Goal: Information Seeking & Learning: Compare options

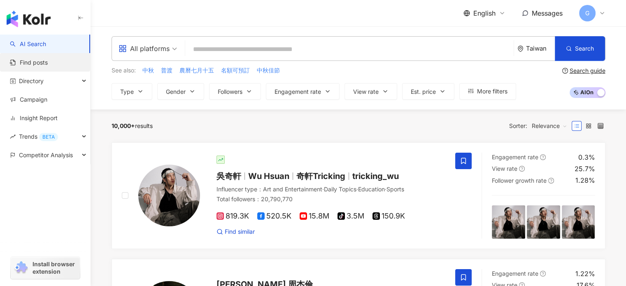
click at [47, 58] on link "Find posts" at bounding box center [29, 62] width 38 height 8
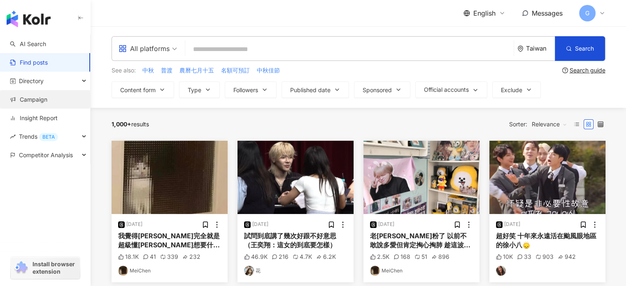
click at [28, 100] on link "Campaign" at bounding box center [28, 99] width 37 height 8
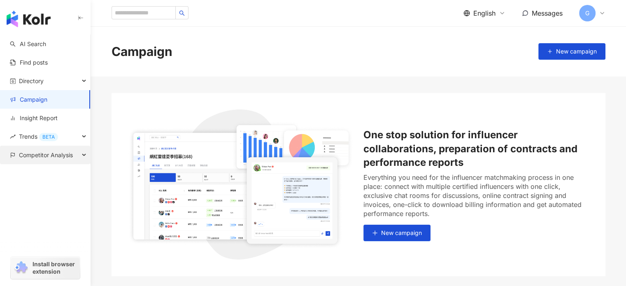
click at [28, 160] on span "Competitor Analysis" at bounding box center [46, 155] width 54 height 19
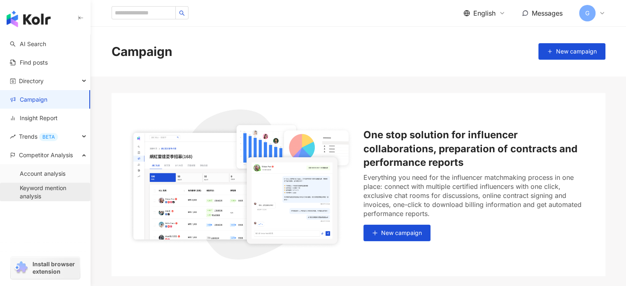
click at [31, 191] on link "Keyword mention analysis" at bounding box center [52, 192] width 64 height 16
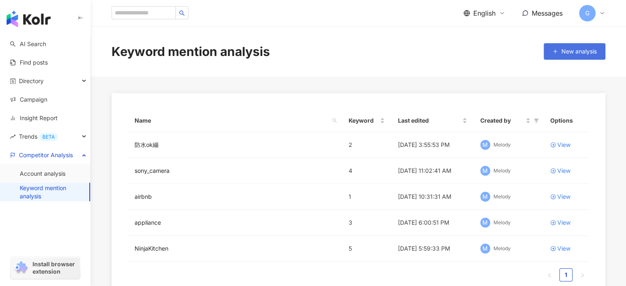
click at [561, 48] on span "New analysis" at bounding box center [578, 51] width 35 height 7
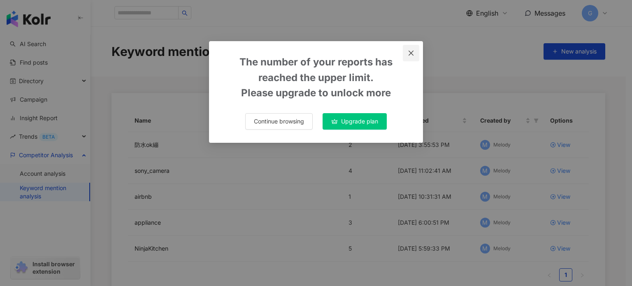
click at [411, 52] on icon "close" at bounding box center [411, 52] width 5 height 5
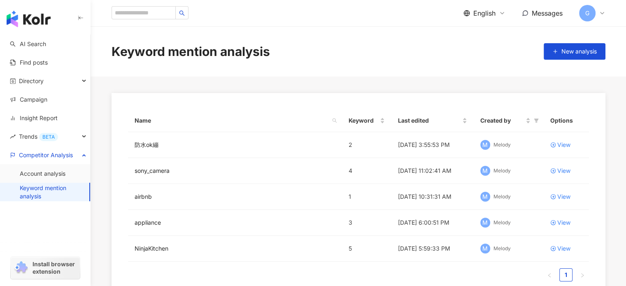
click at [592, 11] on span "G" at bounding box center [587, 13] width 16 height 16
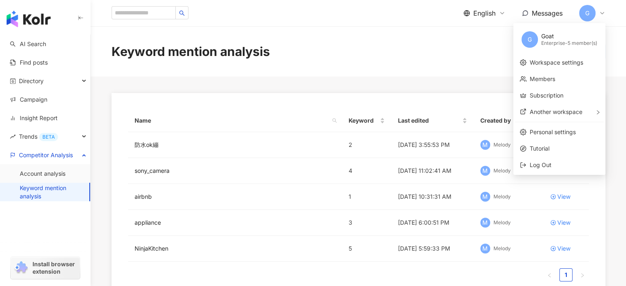
click at [592, 11] on span "G" at bounding box center [587, 13] width 16 height 16
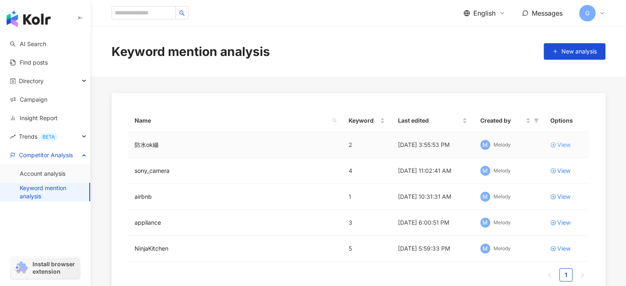
click at [555, 143] on link "View" at bounding box center [566, 144] width 32 height 9
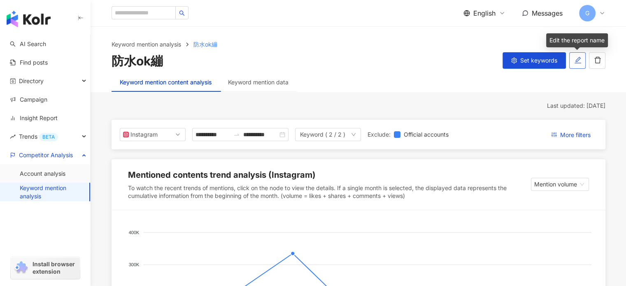
click at [574, 59] on icon "edit" at bounding box center [577, 59] width 7 height 7
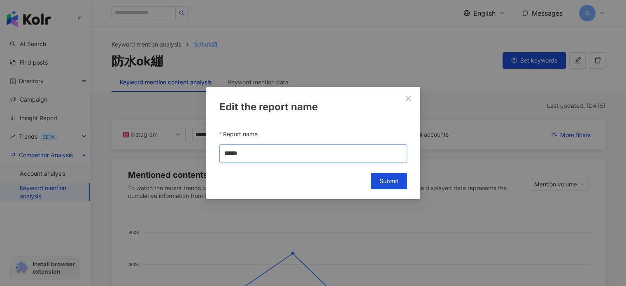
click at [253, 153] on input "*****" at bounding box center [313, 153] width 188 height 19
click at [410, 99] on icon "close" at bounding box center [408, 98] width 7 height 7
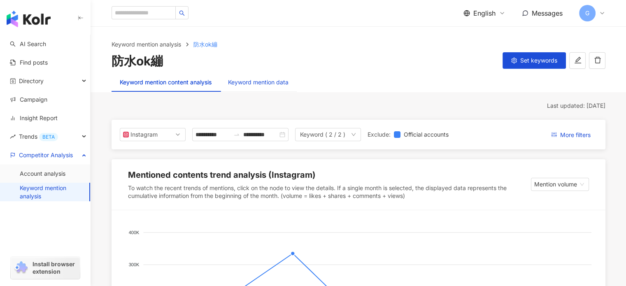
click at [246, 84] on div "Keyword mention data" at bounding box center [258, 82] width 60 height 9
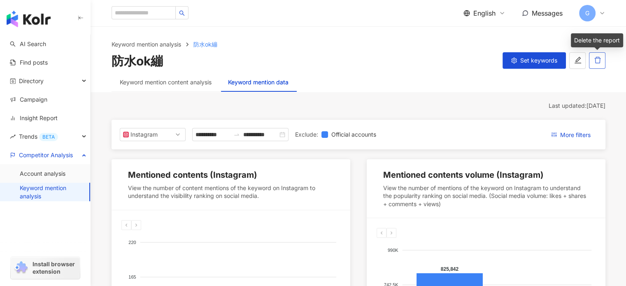
click at [599, 60] on icon "delete" at bounding box center [597, 60] width 6 height 7
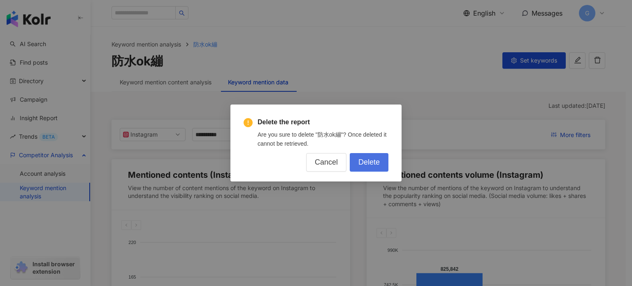
click at [365, 161] on span "Delete" at bounding box center [368, 162] width 21 height 9
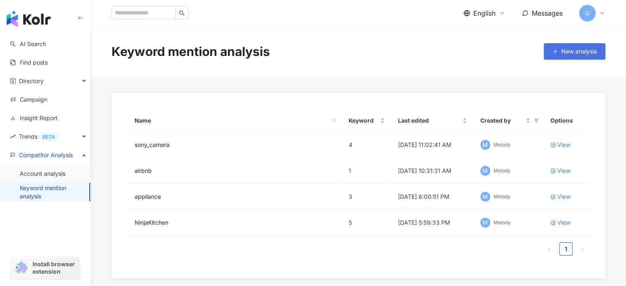
click at [568, 56] on button "New analysis" at bounding box center [574, 51] width 62 height 16
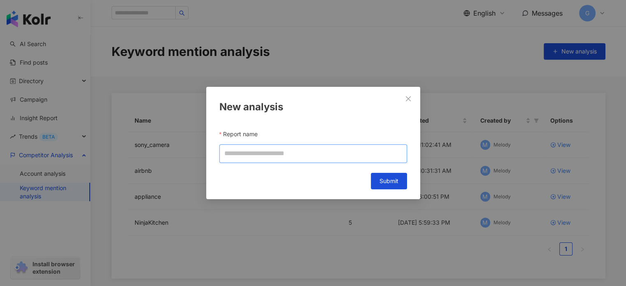
click at [268, 158] on input "Report name" at bounding box center [313, 153] width 188 height 19
type input "******"
click at [389, 188] on button "Submit" at bounding box center [389, 181] width 36 height 16
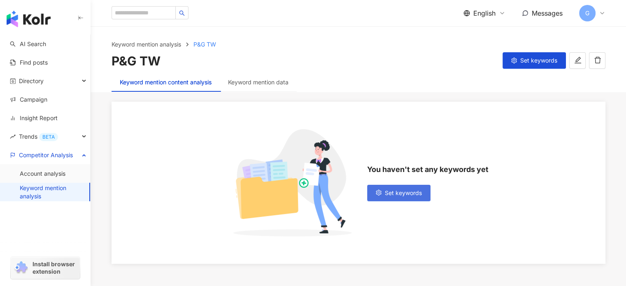
click at [385, 195] on span "Set keywords" at bounding box center [403, 193] width 37 height 7
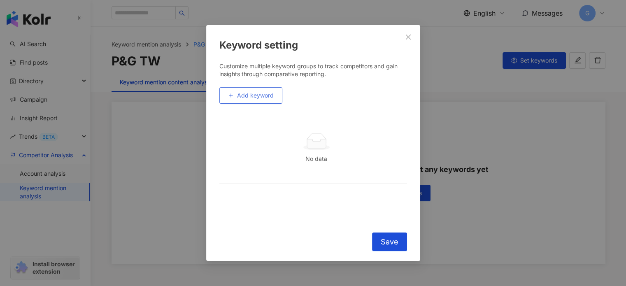
click at [256, 95] on span "Add keyword" at bounding box center [255, 95] width 37 height 7
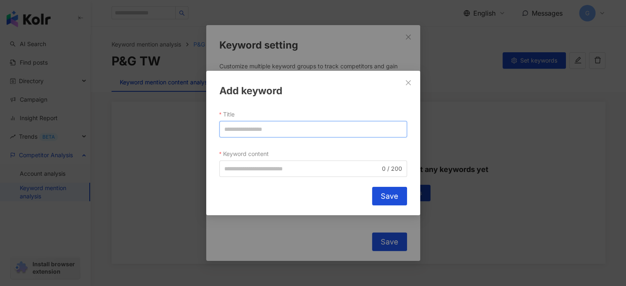
click at [253, 131] on input "Title" at bounding box center [313, 129] width 188 height 16
click at [236, 186] on div "Add keyword Title Keyword content 0 / 200 Cancel Save" at bounding box center [313, 143] width 214 height 144
click at [259, 130] on input "Title" at bounding box center [313, 129] width 188 height 16
paste input "****"
type input "****"
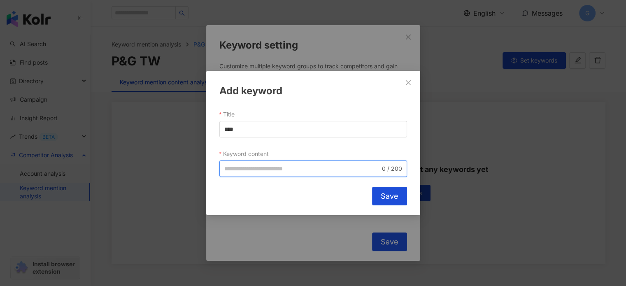
click at [257, 171] on input "Keyword content" at bounding box center [302, 168] width 156 height 9
paste input "****"
type input "**"
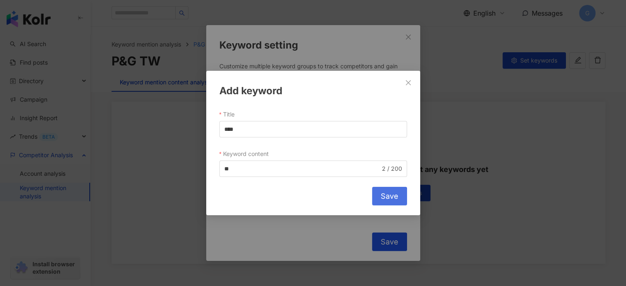
click at [390, 196] on span "Save" at bounding box center [390, 196] width 18 height 9
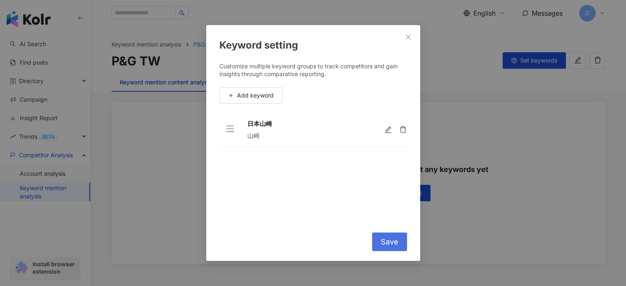
click at [388, 243] on span "Save" at bounding box center [390, 241] width 18 height 9
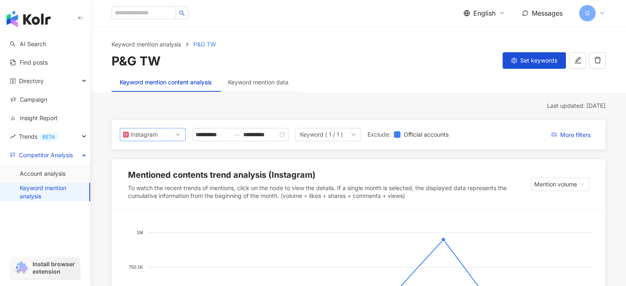
click at [178, 133] on span "Instagram" at bounding box center [152, 134] width 59 height 12
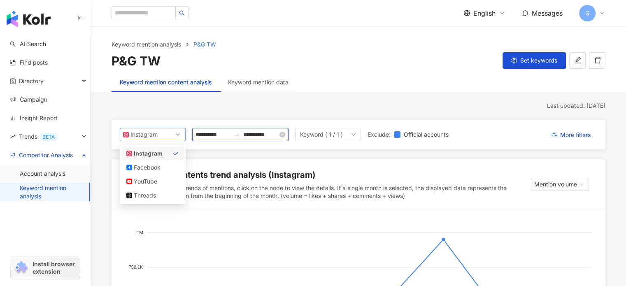
click at [230, 133] on input "**********" at bounding box center [212, 134] width 35 height 9
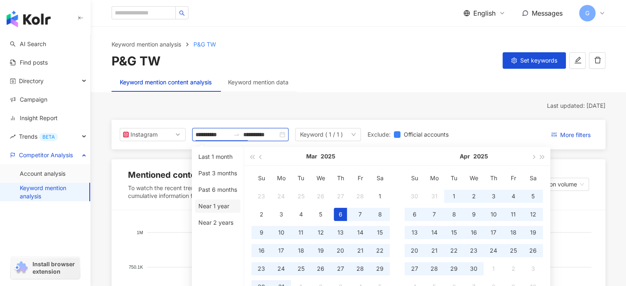
type input "**********"
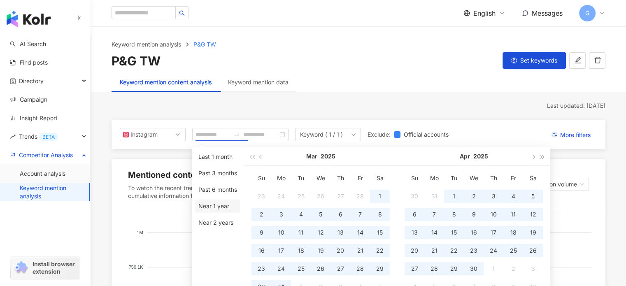
click at [213, 205] on li "Near 1 year" at bounding box center [217, 206] width 45 height 13
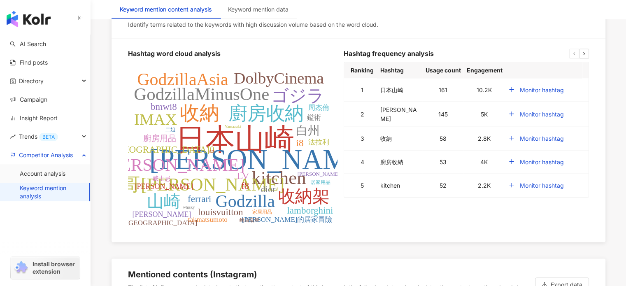
scroll to position [1655, 0]
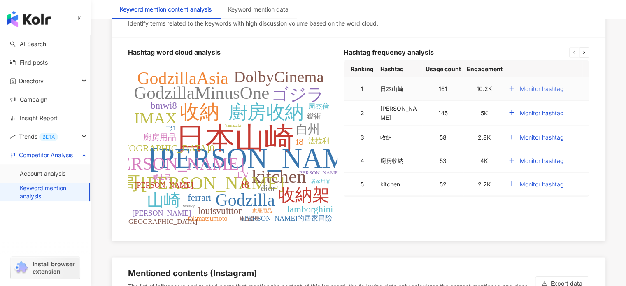
click at [532, 92] on span "Monitor hashtag" at bounding box center [542, 89] width 44 height 7
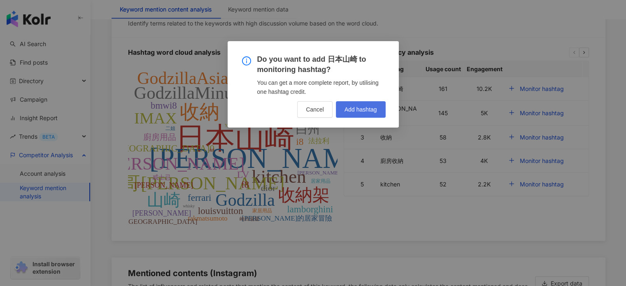
click at [359, 111] on span "Add hashtag" at bounding box center [360, 109] width 32 height 7
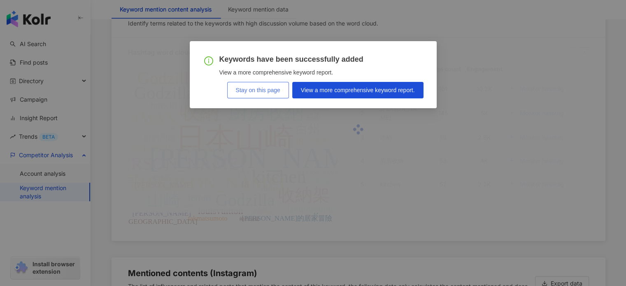
click at [266, 90] on span "Stay on this page" at bounding box center [258, 90] width 44 height 7
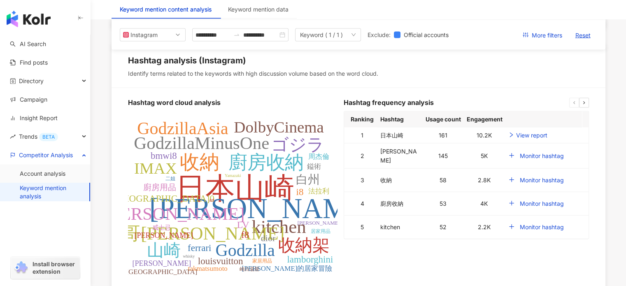
scroll to position [1604, 0]
click at [523, 139] on link "View report" at bounding box center [527, 135] width 39 height 9
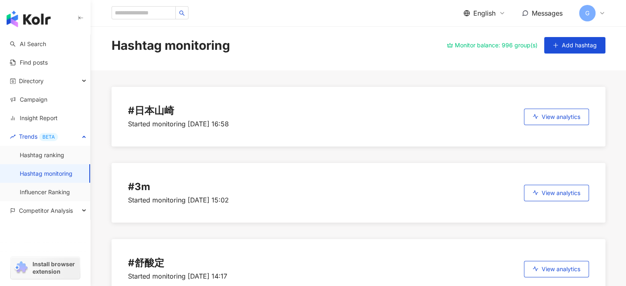
scroll to position [6, 0]
click at [561, 111] on button "View analytics" at bounding box center [556, 117] width 65 height 16
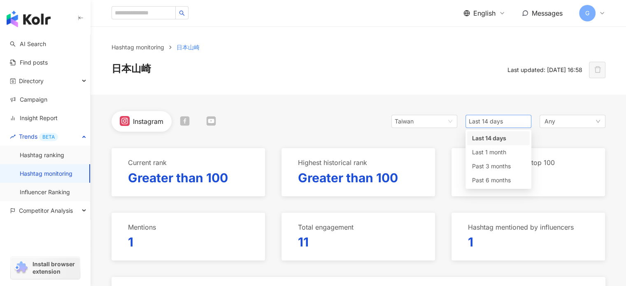
click at [523, 121] on span "Last 14 days" at bounding box center [498, 121] width 59 height 12
click at [492, 181] on span "Past 6 months" at bounding box center [491, 179] width 39 height 7
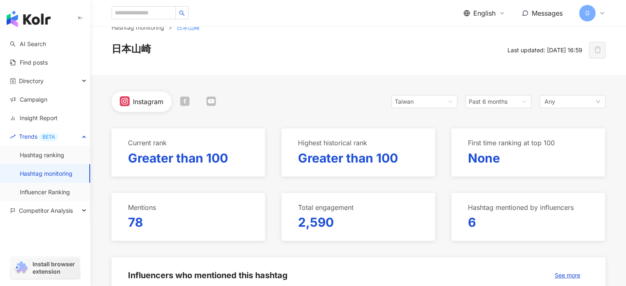
scroll to position [21, 0]
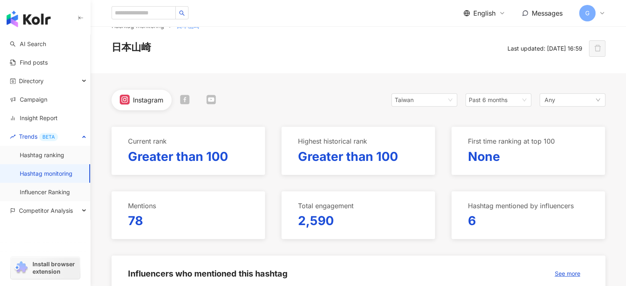
click at [184, 99] on icon at bounding box center [185, 100] width 10 height 10
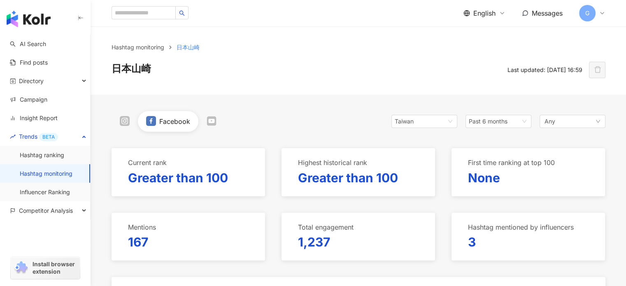
click at [208, 124] on icon at bounding box center [211, 120] width 9 height 9
click at [571, 122] on div "Any" at bounding box center [572, 121] width 66 height 13
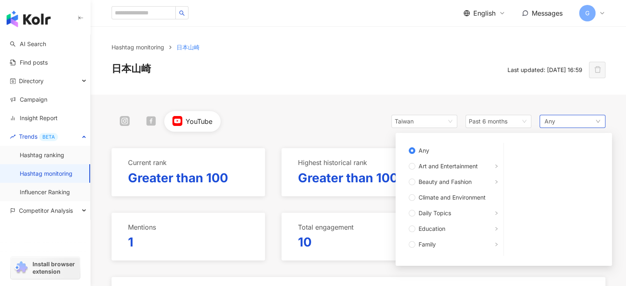
click at [571, 122] on div "Any Any Art and Entertainment Beauty and Fashion Climate and Environment Daily …" at bounding box center [572, 121] width 66 height 13
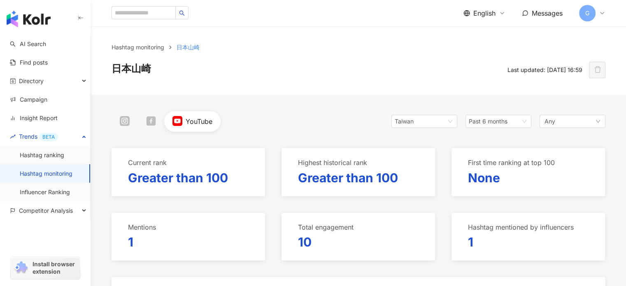
click at [122, 124] on icon at bounding box center [125, 121] width 10 height 10
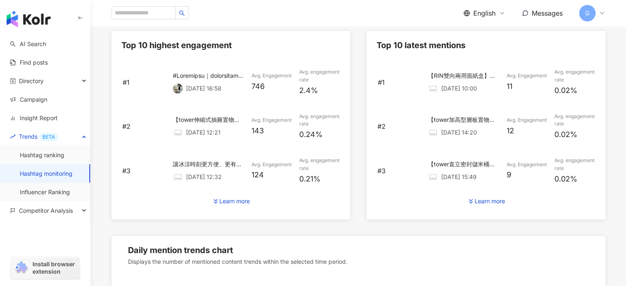
scroll to position [373, 0]
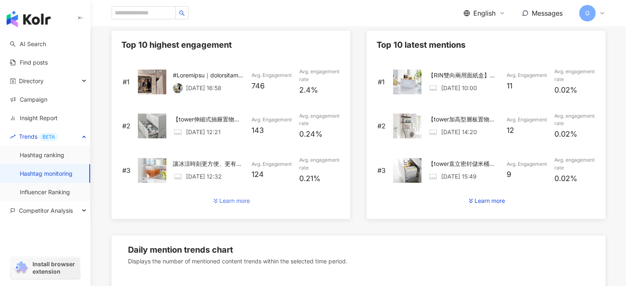
click at [234, 202] on div "Learn more" at bounding box center [234, 200] width 30 height 7
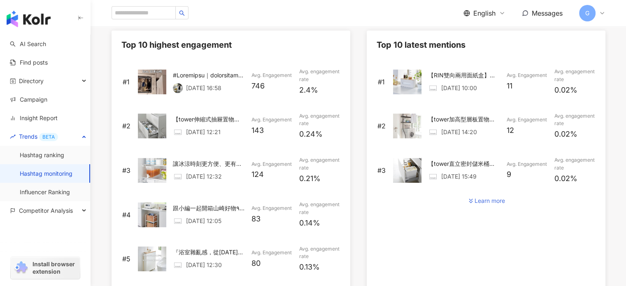
click at [489, 202] on div "Learn more" at bounding box center [489, 200] width 30 height 7
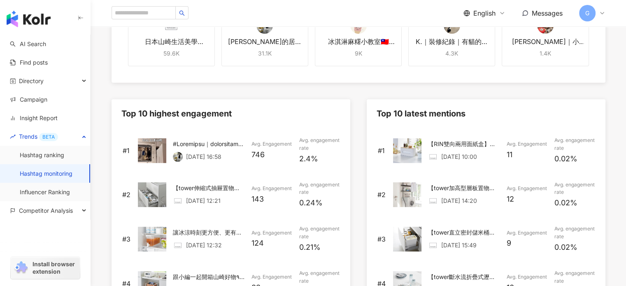
scroll to position [304, 0]
click at [161, 146] on img at bounding box center [152, 151] width 29 height 25
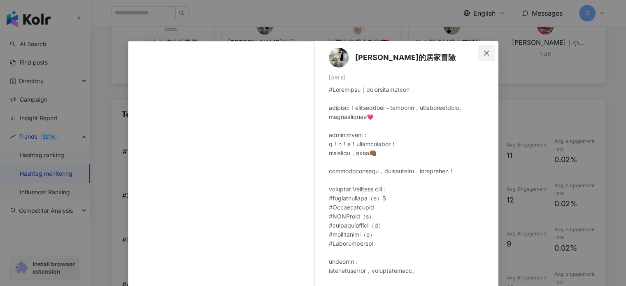
click at [481, 58] on button "Close" at bounding box center [486, 53] width 16 height 16
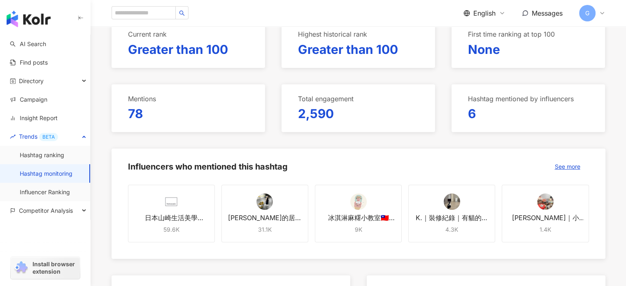
scroll to position [128, 0]
click at [563, 165] on span "See more" at bounding box center [568, 166] width 26 height 7
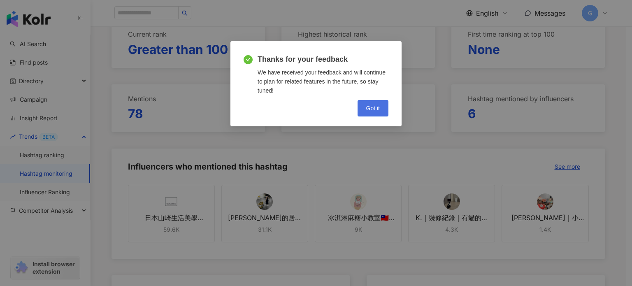
click at [371, 112] on button "Got it" at bounding box center [372, 108] width 31 height 16
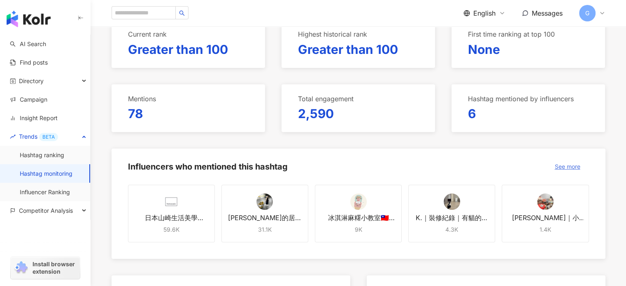
click at [573, 166] on span "See more" at bounding box center [568, 166] width 26 height 7
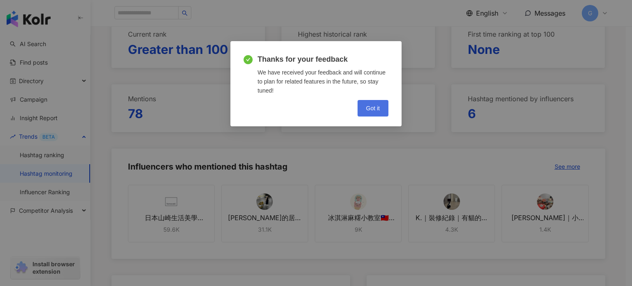
click at [374, 102] on button "Got it" at bounding box center [372, 108] width 31 height 16
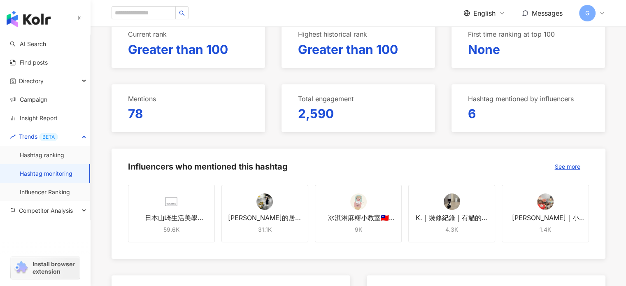
click at [205, 205] on div "日本山崎生活美學Yamazaki 59.6K" at bounding box center [171, 214] width 87 height 58
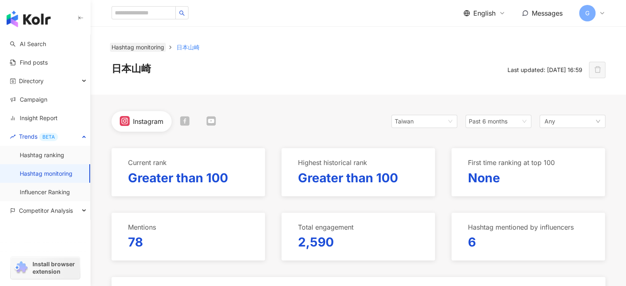
click at [138, 49] on link "Hashtag monitoring" at bounding box center [138, 47] width 56 height 9
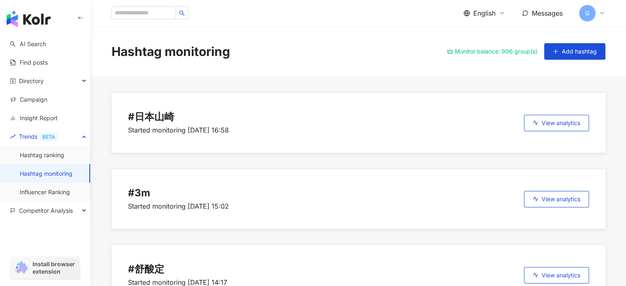
click at [505, 51] on div "Monitor balance: 996 group(s)" at bounding box center [492, 52] width 91 height 6
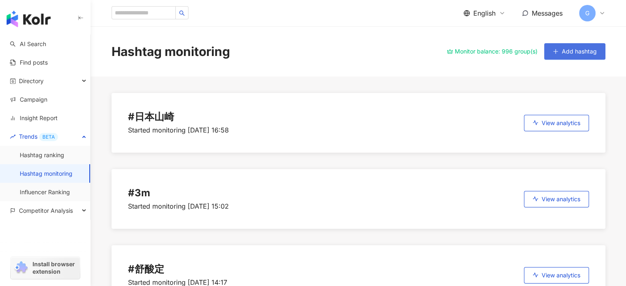
click at [572, 46] on button "Add hashtag" at bounding box center [574, 51] width 61 height 16
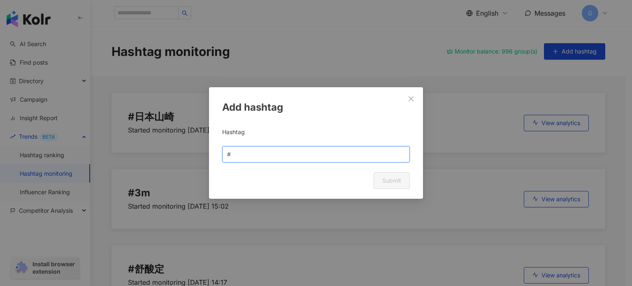
click at [254, 153] on input "text" at bounding box center [318, 154] width 172 height 9
paste input "*******"
type input "******"
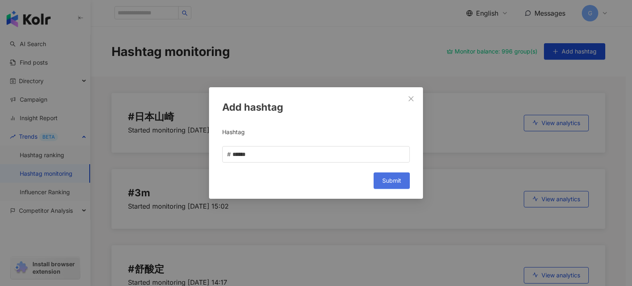
click at [400, 179] on span "Submit" at bounding box center [391, 180] width 19 height 7
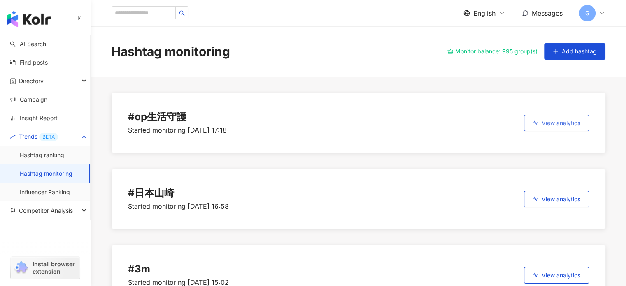
click at [571, 121] on span "View analytics" at bounding box center [560, 123] width 39 height 7
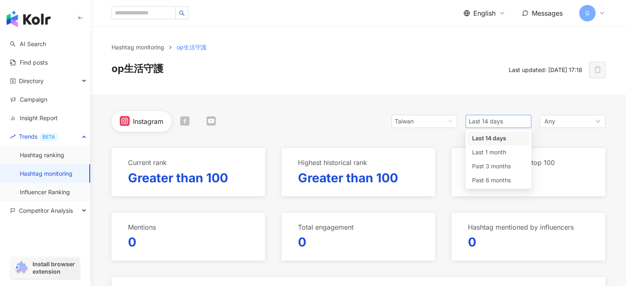
click at [523, 123] on span "Last 14 days" at bounding box center [498, 121] width 59 height 12
click at [493, 178] on span "Past 6 months" at bounding box center [491, 179] width 39 height 7
click at [187, 118] on icon at bounding box center [184, 120] width 9 height 9
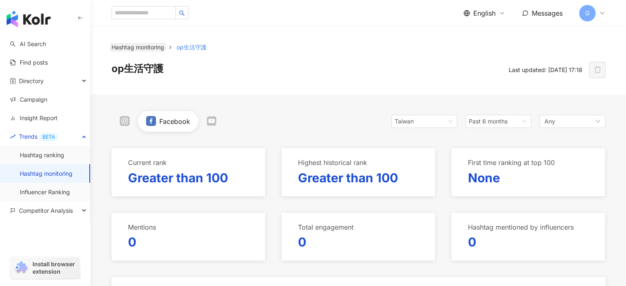
click at [157, 46] on link "Hashtag monitoring" at bounding box center [138, 47] width 56 height 9
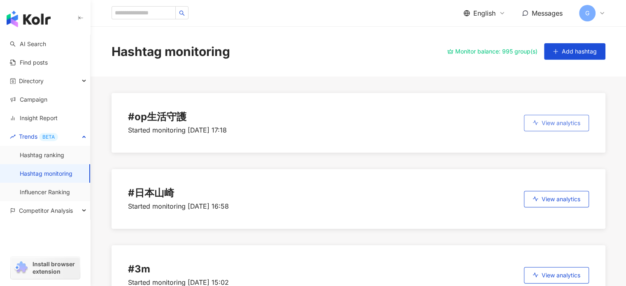
click at [577, 124] on span "View analytics" at bounding box center [560, 123] width 39 height 7
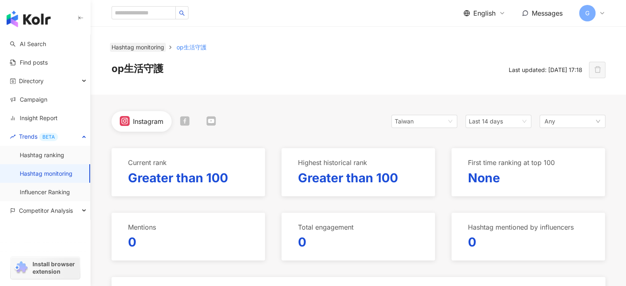
click at [135, 49] on link "Hashtag monitoring" at bounding box center [138, 47] width 56 height 9
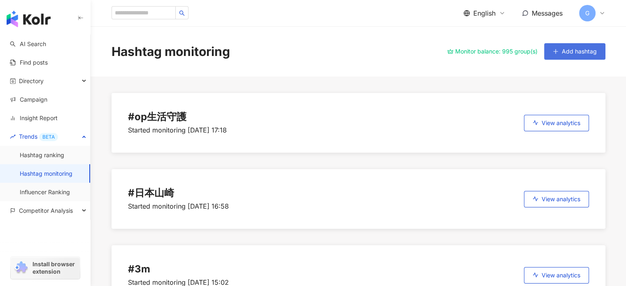
click at [583, 55] on button "Add hashtag" at bounding box center [574, 51] width 61 height 16
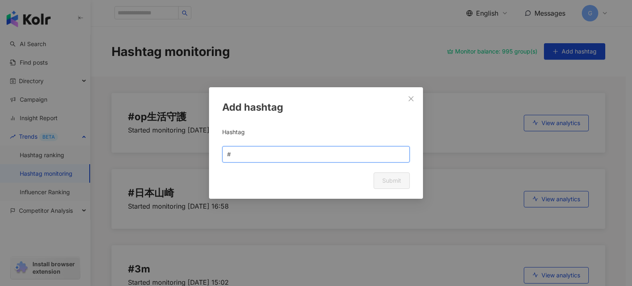
click at [255, 158] on input "text" at bounding box center [318, 154] width 172 height 9
paste input "*******"
type input "******"
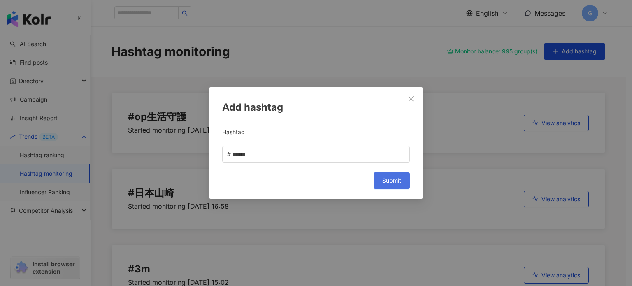
click at [394, 181] on span "Submit" at bounding box center [391, 180] width 19 height 7
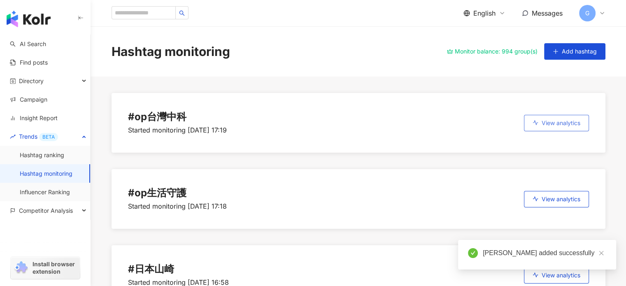
click at [563, 120] on span "View analytics" at bounding box center [560, 123] width 39 height 7
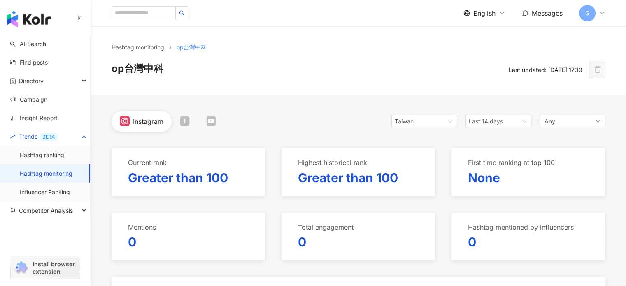
click at [185, 120] on icon at bounding box center [185, 121] width 10 height 10
click at [523, 117] on span "Last 14 days" at bounding box center [498, 121] width 59 height 12
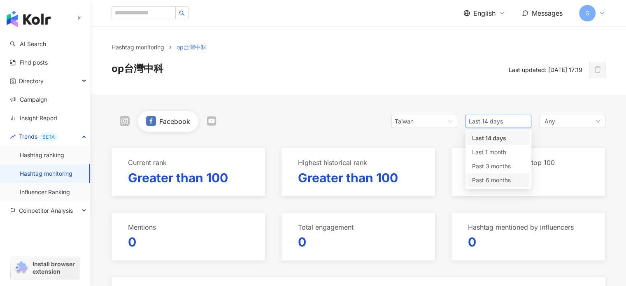
click at [492, 181] on span "Past 6 months" at bounding box center [491, 179] width 39 height 7
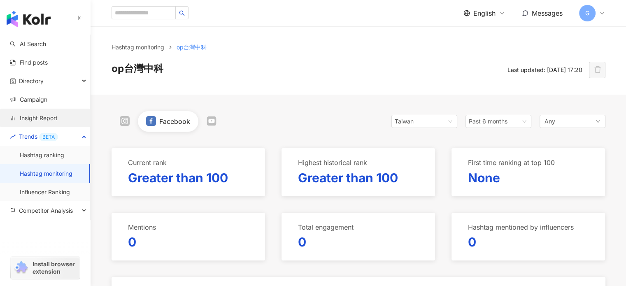
click at [41, 117] on link "Insight Report" at bounding box center [34, 118] width 48 height 8
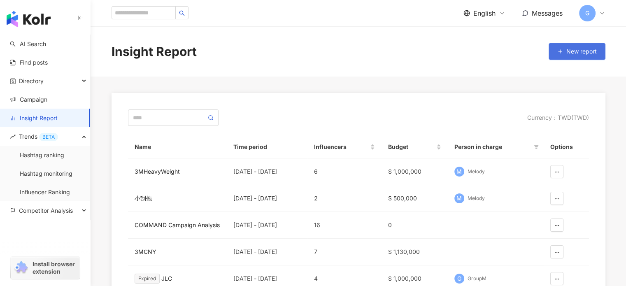
click at [568, 49] on span "New report" at bounding box center [581, 51] width 30 height 7
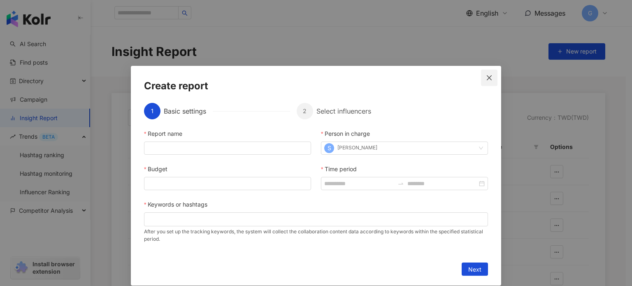
click at [486, 80] on icon "close" at bounding box center [489, 77] width 7 height 7
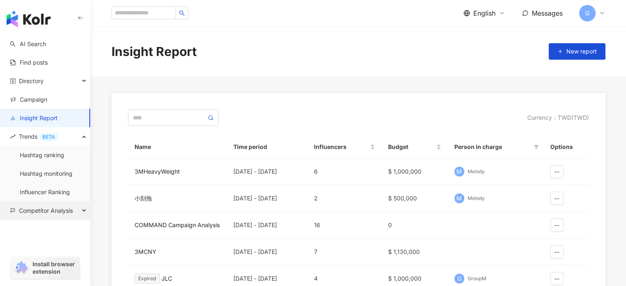
click at [44, 207] on span "Competitor Analysis" at bounding box center [46, 210] width 54 height 19
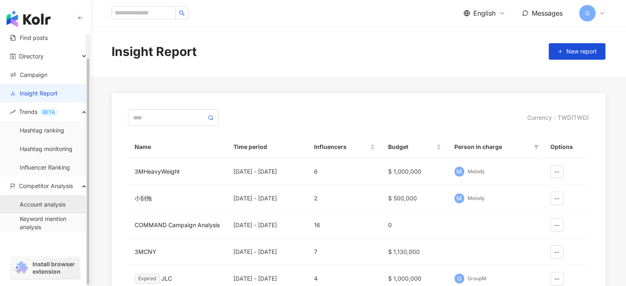
click at [46, 203] on link "Account analysis" at bounding box center [43, 204] width 46 height 8
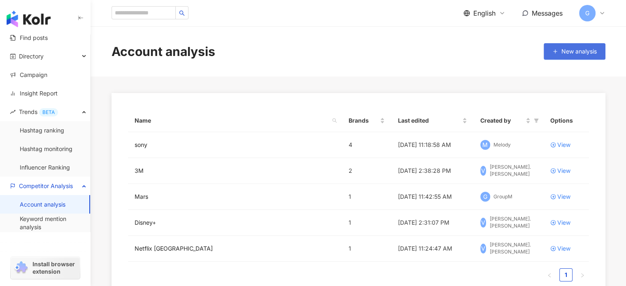
click at [576, 49] on span "New analysis" at bounding box center [578, 51] width 35 height 7
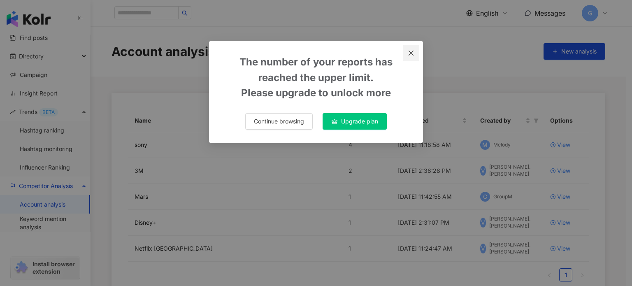
click at [411, 52] on icon "close" at bounding box center [411, 52] width 5 height 5
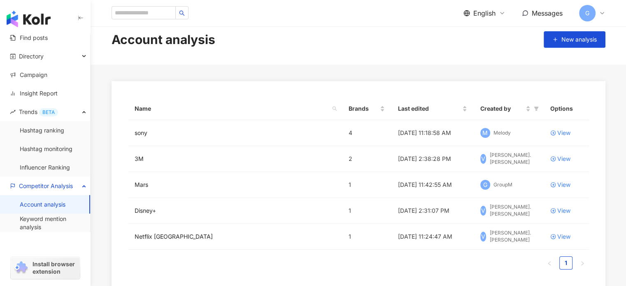
scroll to position [7, 0]
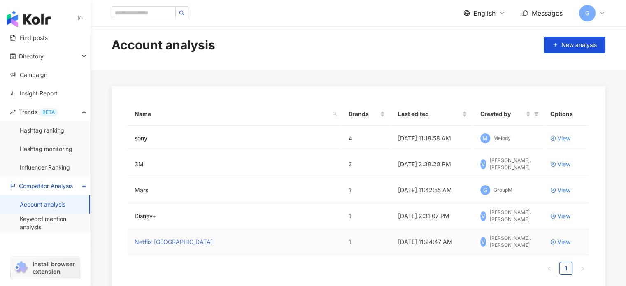
click at [158, 241] on link "Netflix [GEOGRAPHIC_DATA]" at bounding box center [174, 241] width 78 height 9
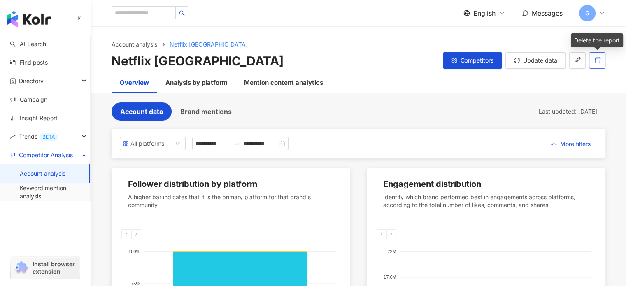
click at [598, 62] on icon "delete" at bounding box center [597, 59] width 7 height 7
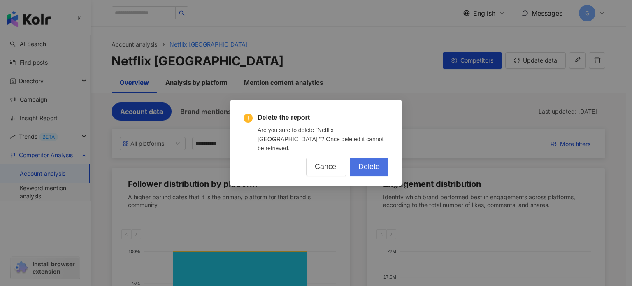
click at [362, 162] on span "Delete" at bounding box center [368, 166] width 21 height 9
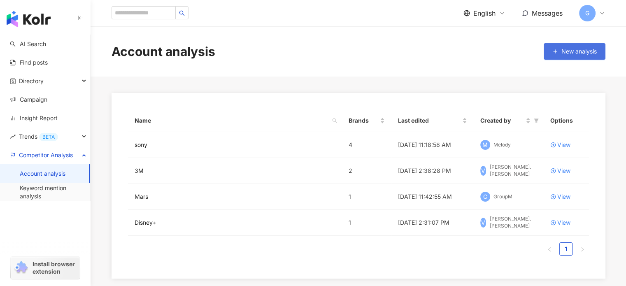
click at [580, 56] on button "New analysis" at bounding box center [574, 51] width 62 height 16
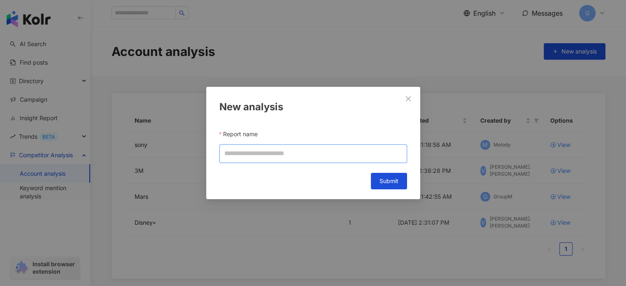
click at [255, 160] on input "Report name" at bounding box center [313, 153] width 188 height 19
type input "*****"
click at [383, 182] on span "Submit" at bounding box center [388, 181] width 19 height 7
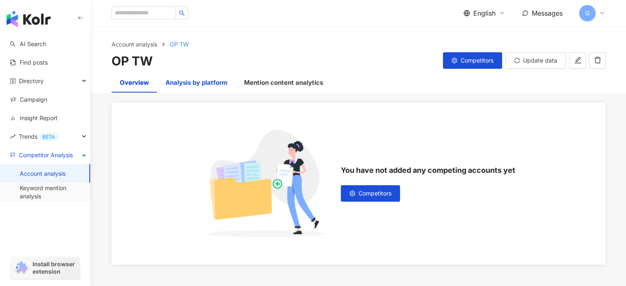
click at [181, 82] on div "Analysis by platform" at bounding box center [196, 83] width 62 height 10
click at [139, 80] on div "Overview" at bounding box center [134, 83] width 29 height 10
click at [362, 196] on span "Competitors" at bounding box center [374, 193] width 33 height 7
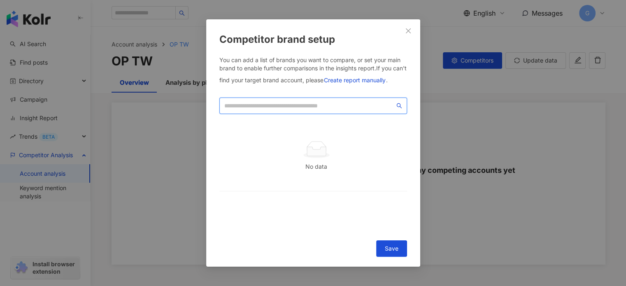
click at [288, 102] on input "search" at bounding box center [309, 105] width 170 height 9
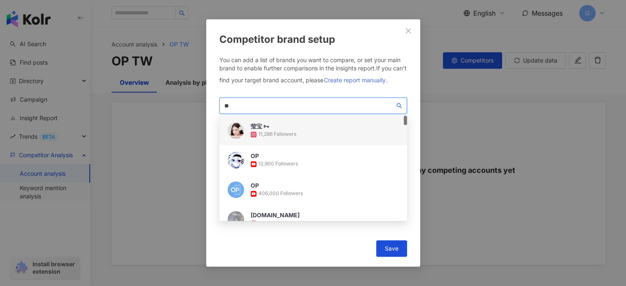
type input "**"
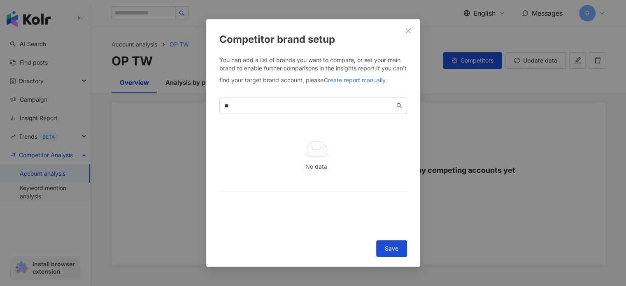
click at [354, 77] on span "Create report manually" at bounding box center [355, 80] width 62 height 7
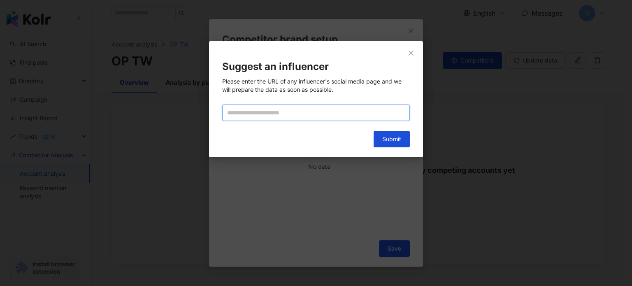
click at [279, 115] on input "text" at bounding box center [316, 112] width 188 height 16
paste input "**********"
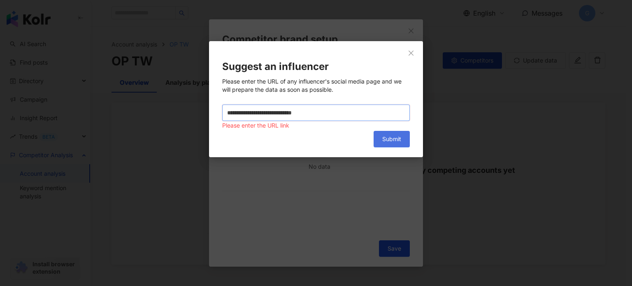
type input "**********"
click at [391, 139] on span "Submit" at bounding box center [391, 139] width 19 height 7
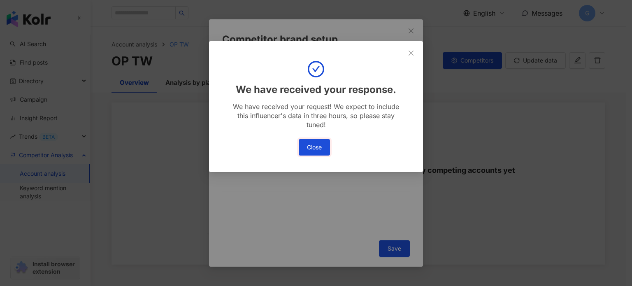
click at [313, 143] on button "Close" at bounding box center [314, 147] width 31 height 16
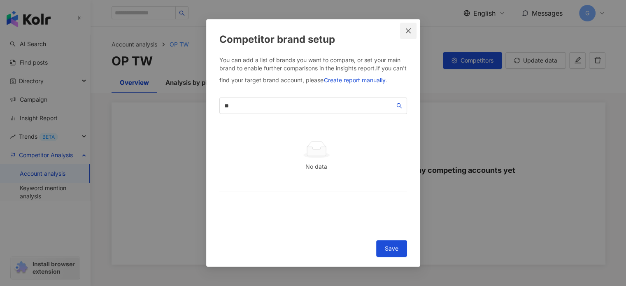
click at [410, 28] on icon "close" at bounding box center [408, 31] width 7 height 7
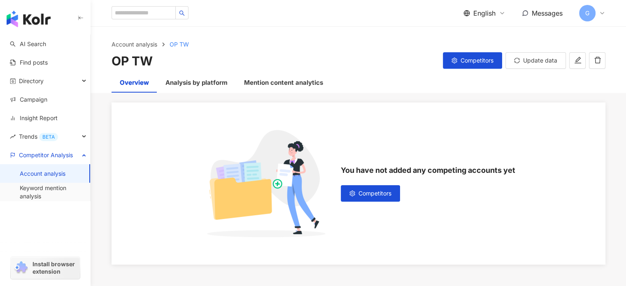
scroll to position [69, 0]
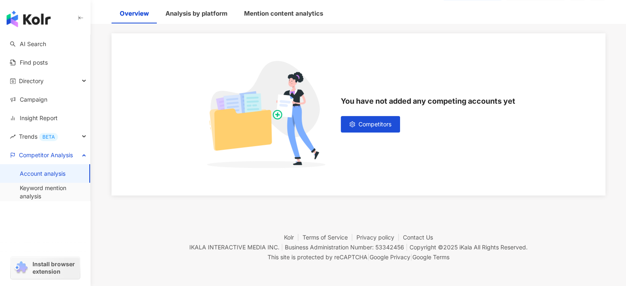
click at [341, 116] on button "Competitors" at bounding box center [370, 124] width 59 height 16
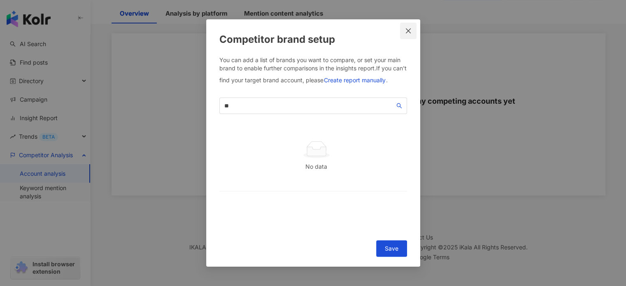
click at [409, 32] on icon "close" at bounding box center [408, 30] width 5 height 5
